Goal: Task Accomplishment & Management: Manage account settings

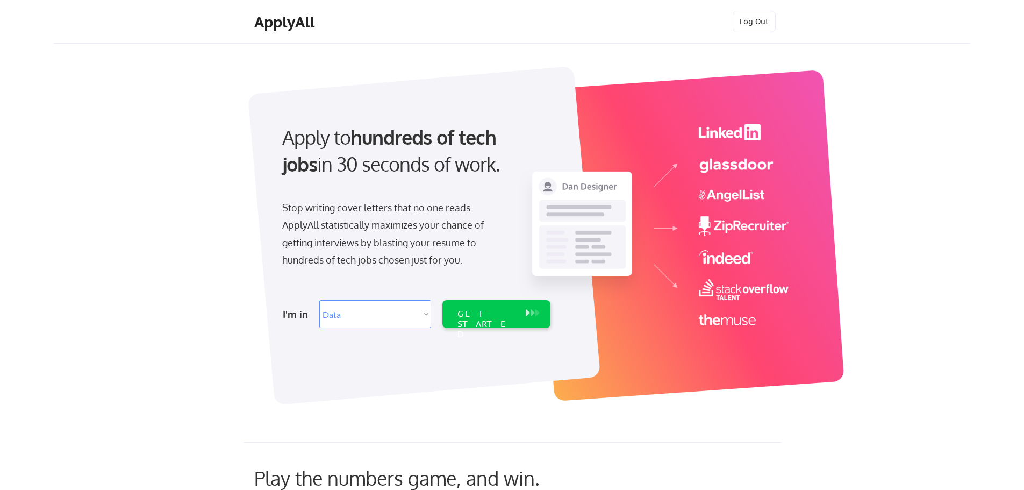
select select ""data_science___analytics""
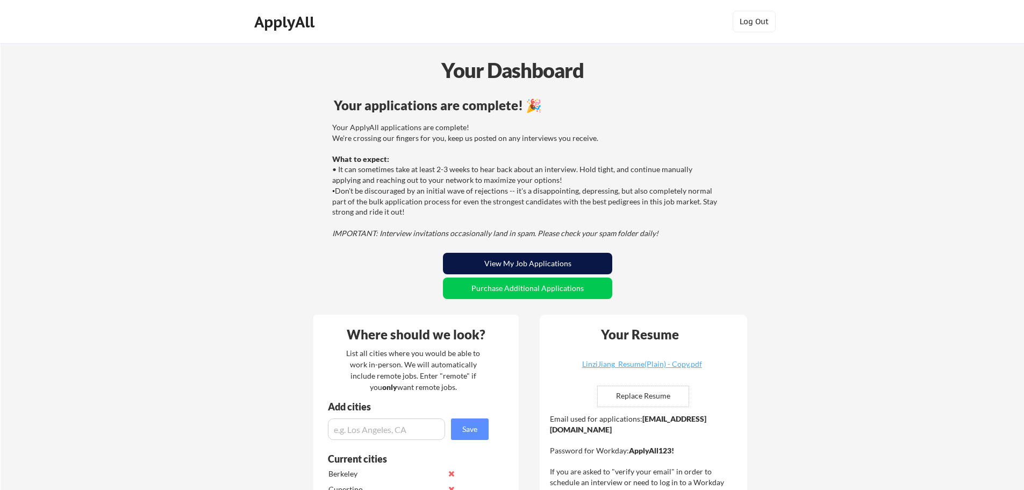
click at [564, 258] on button "View My Job Applications" at bounding box center [527, 264] width 169 height 22
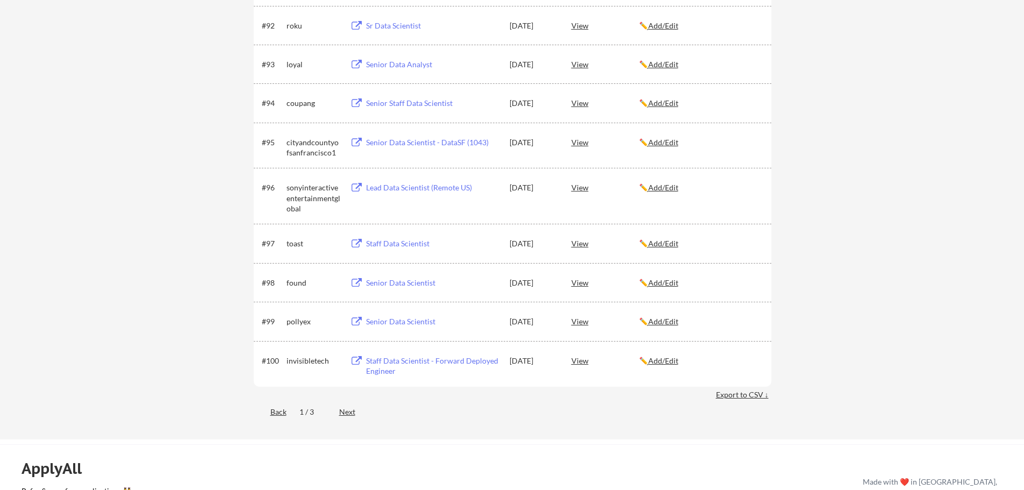
scroll to position [4319, 0]
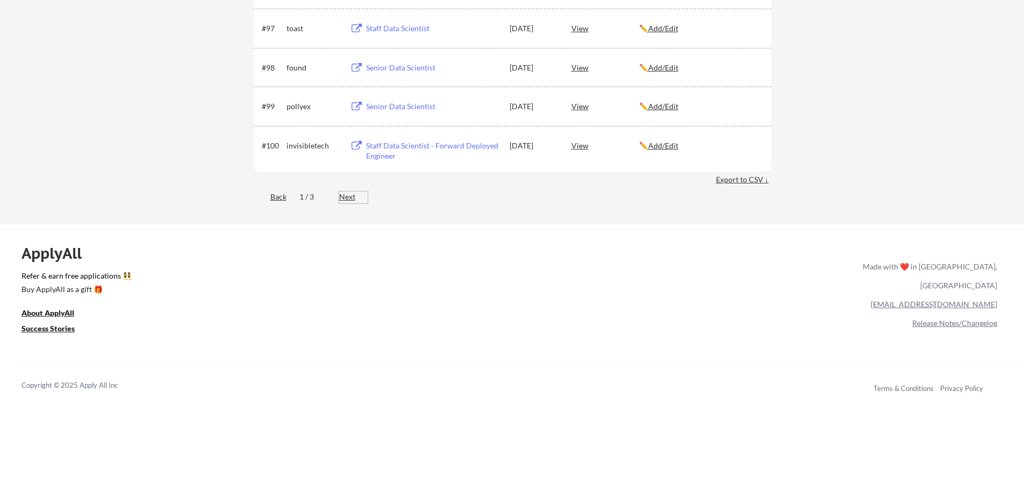
click at [346, 197] on div "Next" at bounding box center [353, 196] width 28 height 11
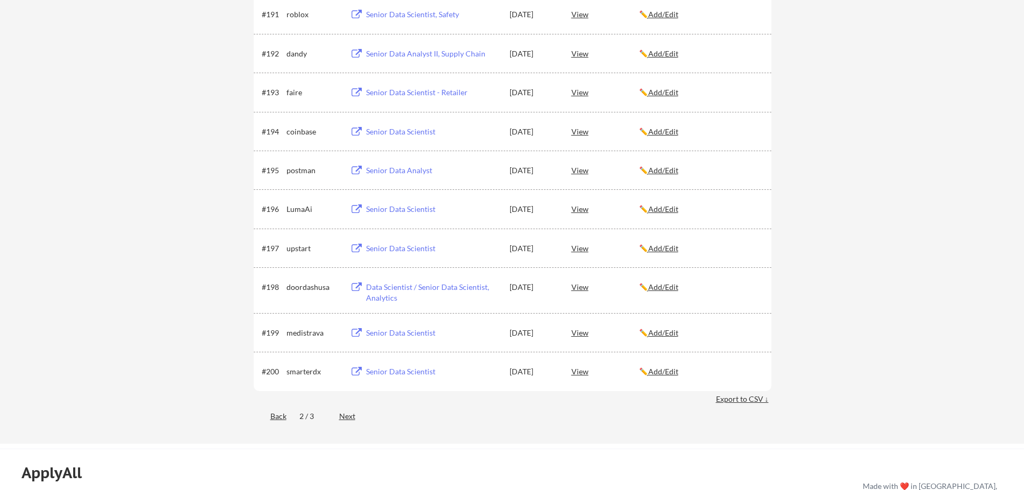
scroll to position [4017, 0]
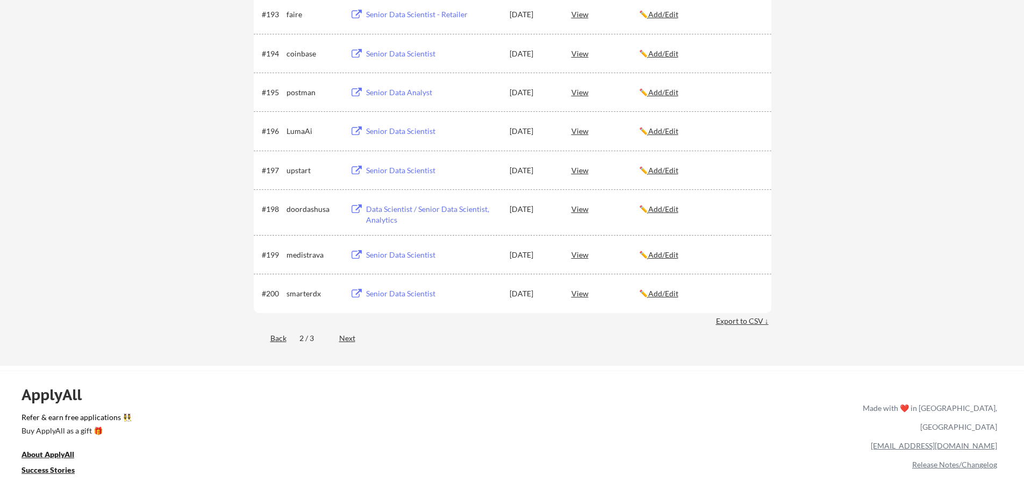
click at [275, 337] on div "Back" at bounding box center [270, 338] width 33 height 11
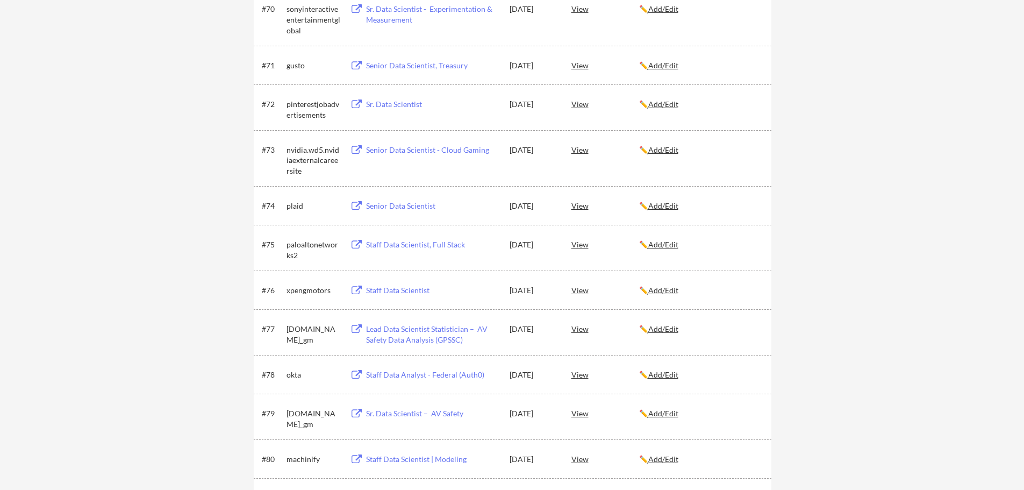
scroll to position [102, 0]
